Goal: Information Seeking & Learning: Learn about a topic

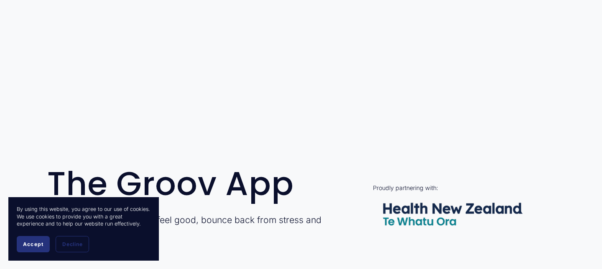
scroll to position [205, 0]
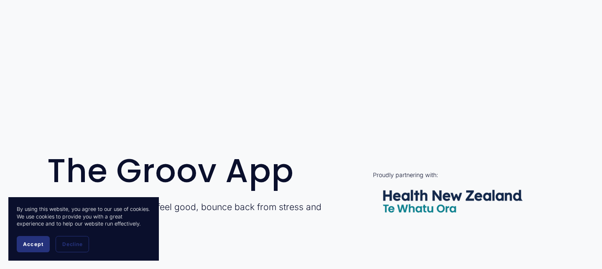
click at [31, 249] on button "Accept" at bounding box center [33, 244] width 33 height 16
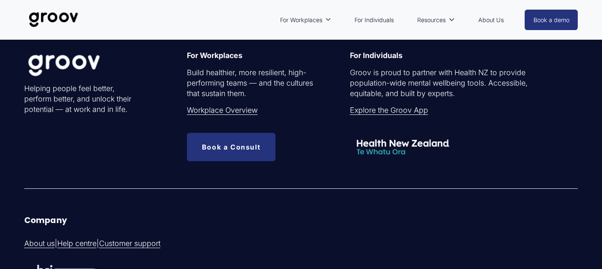
scroll to position [2542, 0]
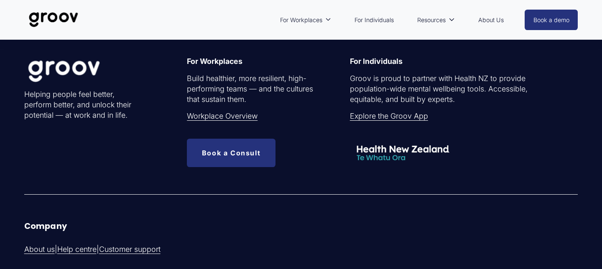
click at [402, 118] on link "Explore the Groov App" at bounding box center [389, 116] width 78 height 10
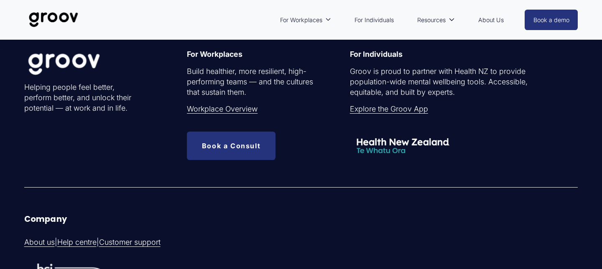
scroll to position [2547, 0]
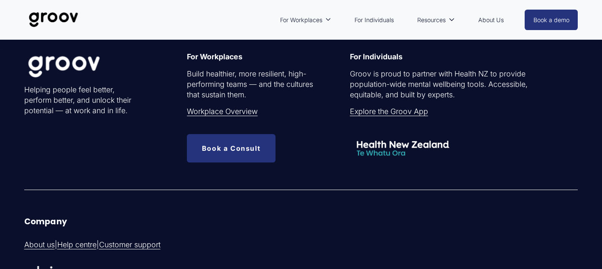
click at [388, 146] on div at bounding box center [403, 148] width 106 height 28
click at [490, 20] on link "About Us" at bounding box center [491, 19] width 34 height 19
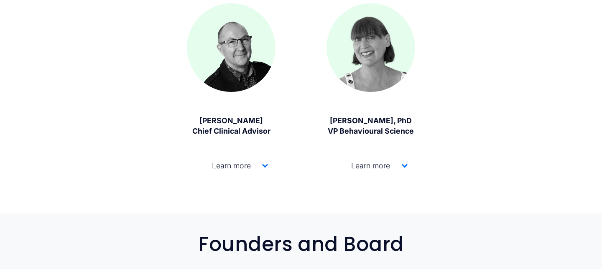
scroll to position [901, 0]
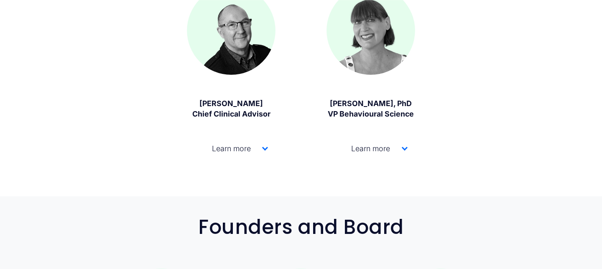
click at [268, 147] on button "Learn more" at bounding box center [231, 149] width 89 height 34
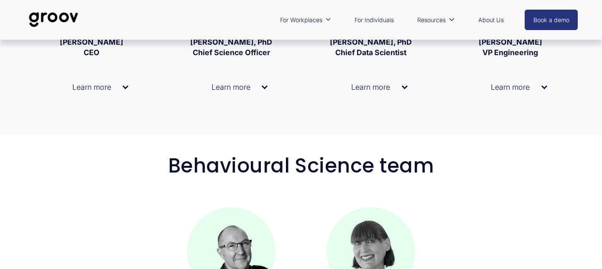
scroll to position [668, 0]
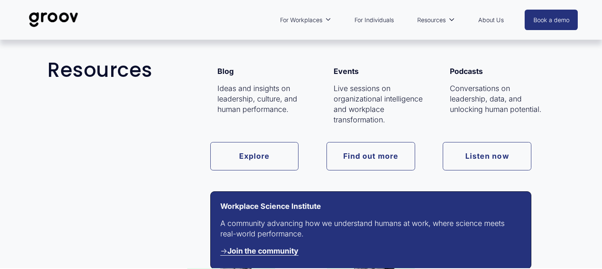
click at [444, 20] on span "Resources" at bounding box center [431, 20] width 28 height 11
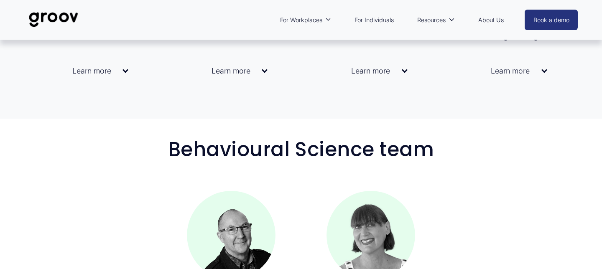
scroll to position [696, 0]
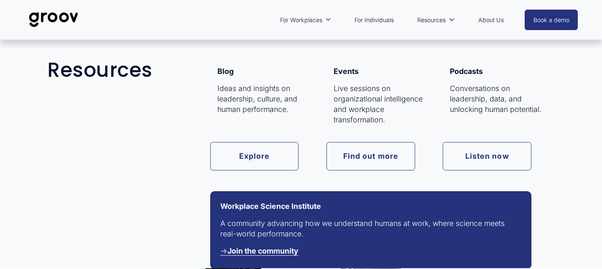
click at [437, 18] on span "Resources" at bounding box center [431, 20] width 28 height 11
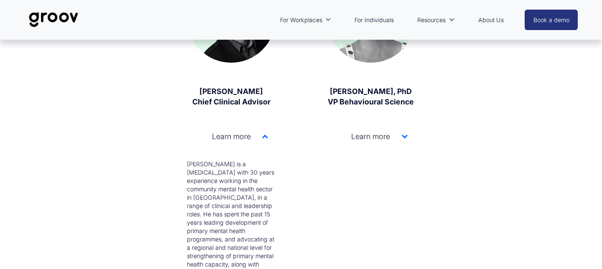
scroll to position [914, 0]
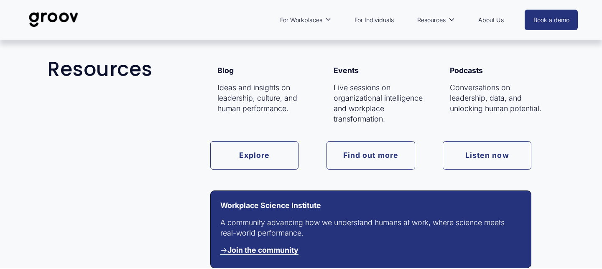
click at [434, 21] on span "Resources" at bounding box center [431, 20] width 28 height 11
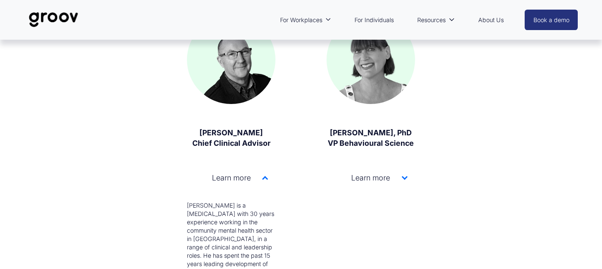
scroll to position [850, 0]
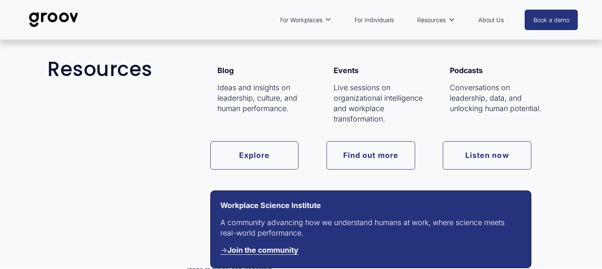
click at [282, 249] on strong "Join the community" at bounding box center [262, 250] width 71 height 9
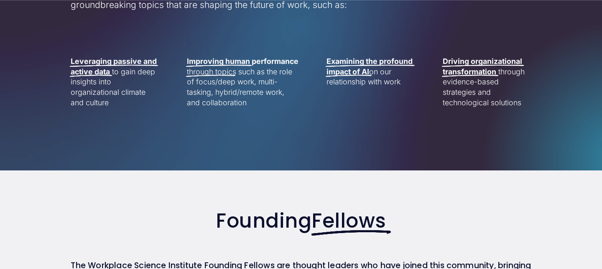
scroll to position [459, 0]
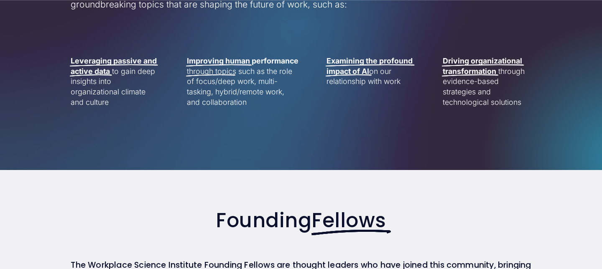
drag, startPoint x: 331, startPoint y: 59, endPoint x: 400, endPoint y: 77, distance: 71.4
click at [400, 78] on p "Examining the profound impact of AI on our relationship with work" at bounding box center [370, 71] width 89 height 31
click at [480, 207] on div "Founding Fellows The Workplace Science Institute Founding Fellows are thought l…" at bounding box center [301, 237] width 602 height 94
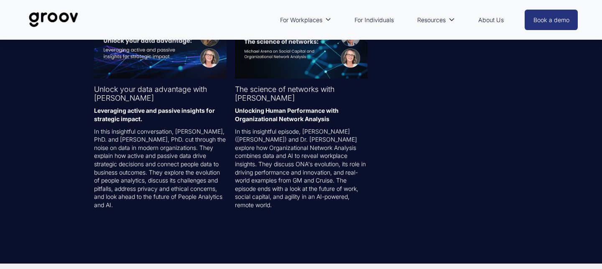
scroll to position [1619, 0]
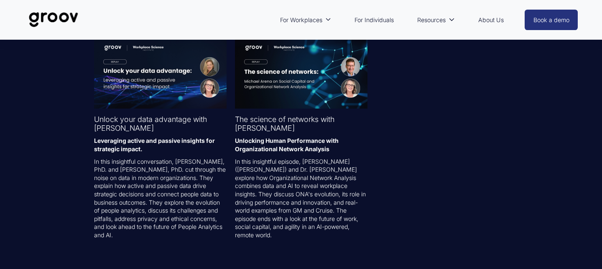
click at [375, 21] on link "For Individuals" at bounding box center [374, 19] width 48 height 19
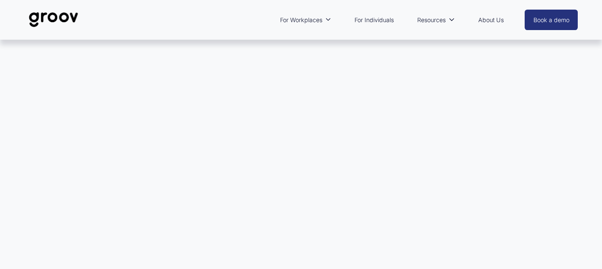
click at [160, 89] on div at bounding box center [301, 186] width 602 height 293
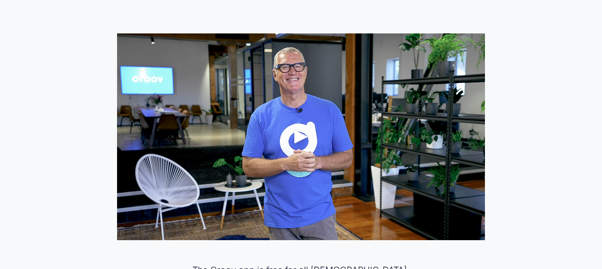
scroll to position [450, 0]
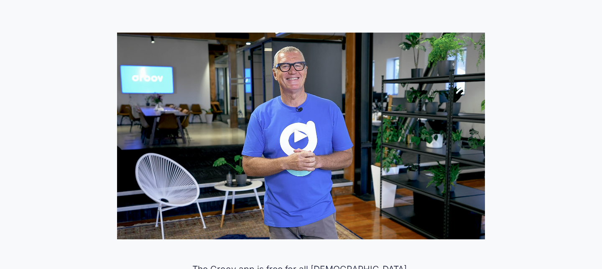
click at [303, 136] on div "Play" at bounding box center [301, 136] width 20 height 20
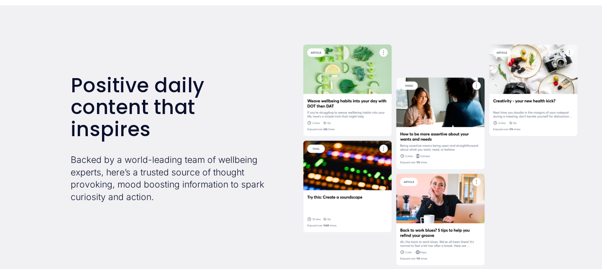
scroll to position [1427, 0]
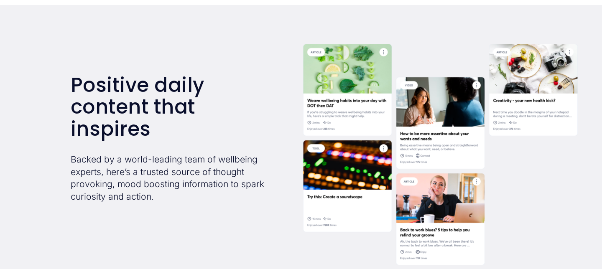
click at [329, 161] on div at bounding box center [440, 154] width 275 height 221
click at [317, 150] on div at bounding box center [440, 154] width 275 height 221
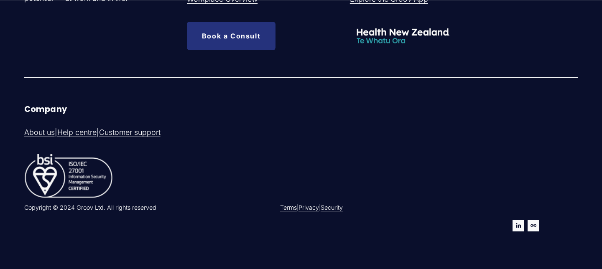
scroll to position [2692, 0]
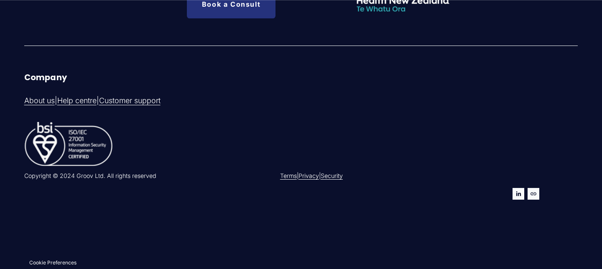
click at [45, 99] on link "About us" at bounding box center [39, 101] width 31 height 10
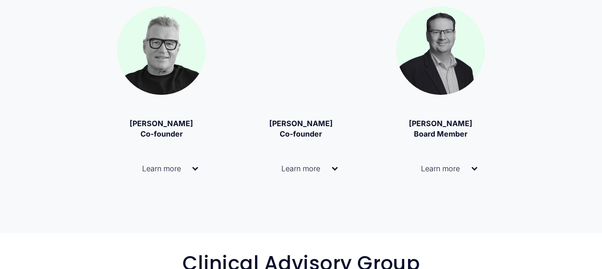
scroll to position [1165, 0]
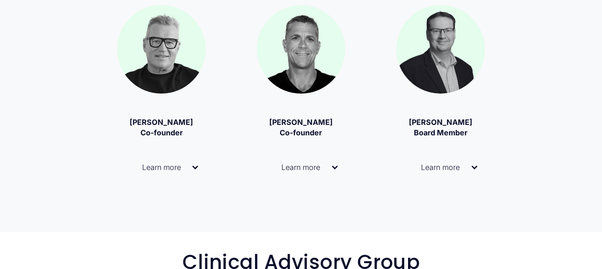
click at [332, 169] on div at bounding box center [335, 168] width 6 height 6
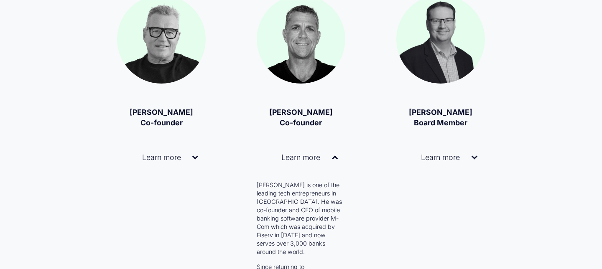
scroll to position [1176, 0]
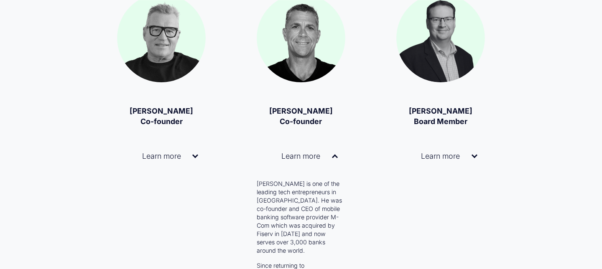
click at [476, 155] on div at bounding box center [474, 155] width 6 height 6
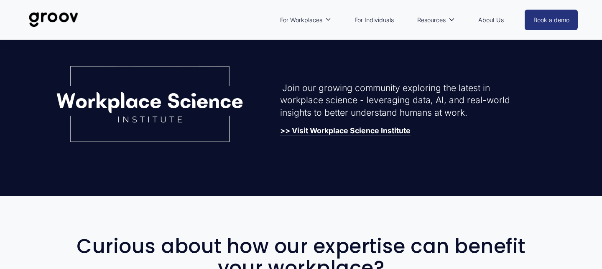
scroll to position [2221, 0]
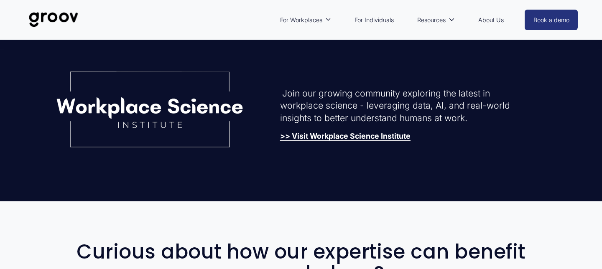
click at [371, 132] on strong ">> Visit Workplace Science Institute" at bounding box center [345, 136] width 130 height 9
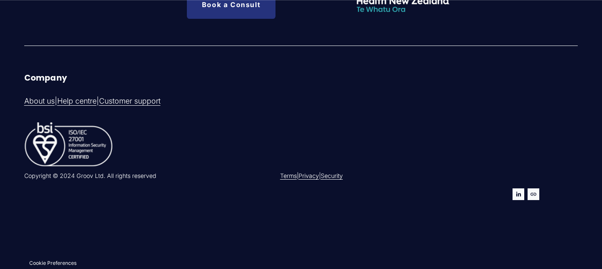
scroll to position [2484, 0]
